Goal: Book appointment/travel/reservation

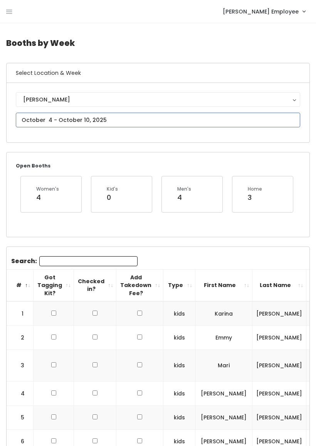
click at [268, 117] on input "text" at bounding box center [158, 120] width 285 height 15
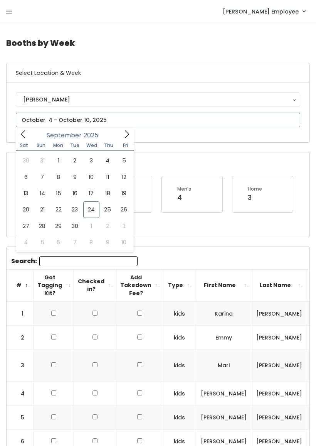
type input "[DATE] to [DATE]"
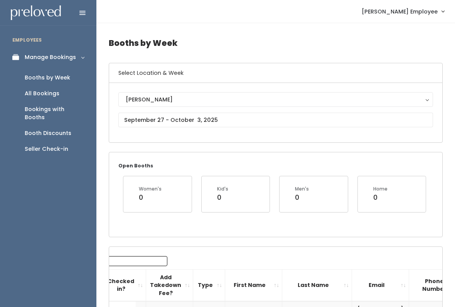
click at [316, 104] on button "[PERSON_NAME]" at bounding box center [275, 99] width 315 height 15
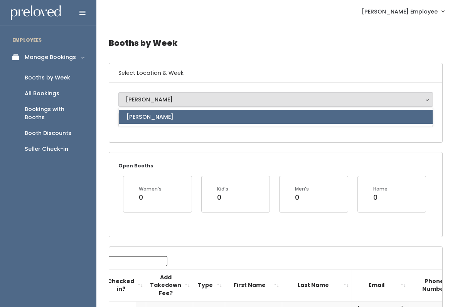
click at [316, 100] on div "[PERSON_NAME]" at bounding box center [276, 99] width 300 height 8
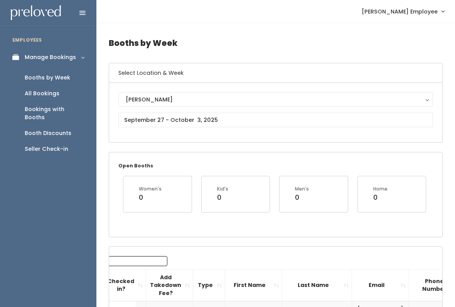
click at [230, 103] on div "[PERSON_NAME]" at bounding box center [276, 99] width 300 height 8
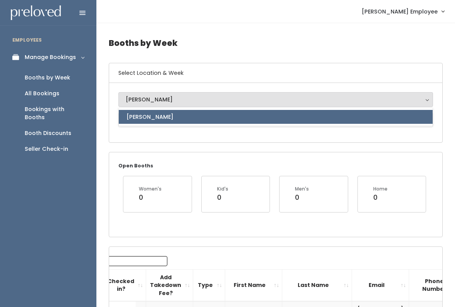
click at [242, 101] on div "[PERSON_NAME]" at bounding box center [276, 99] width 300 height 8
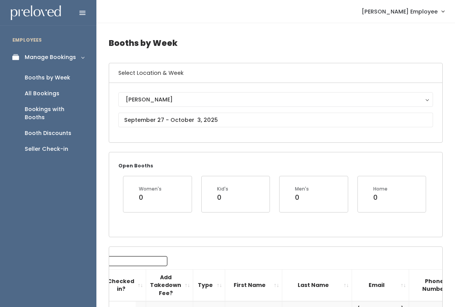
click at [260, 85] on div "Holladay Holladay Holladay" at bounding box center [275, 112] width 333 height 59
